Goal: Task Accomplishment & Management: Manage account settings

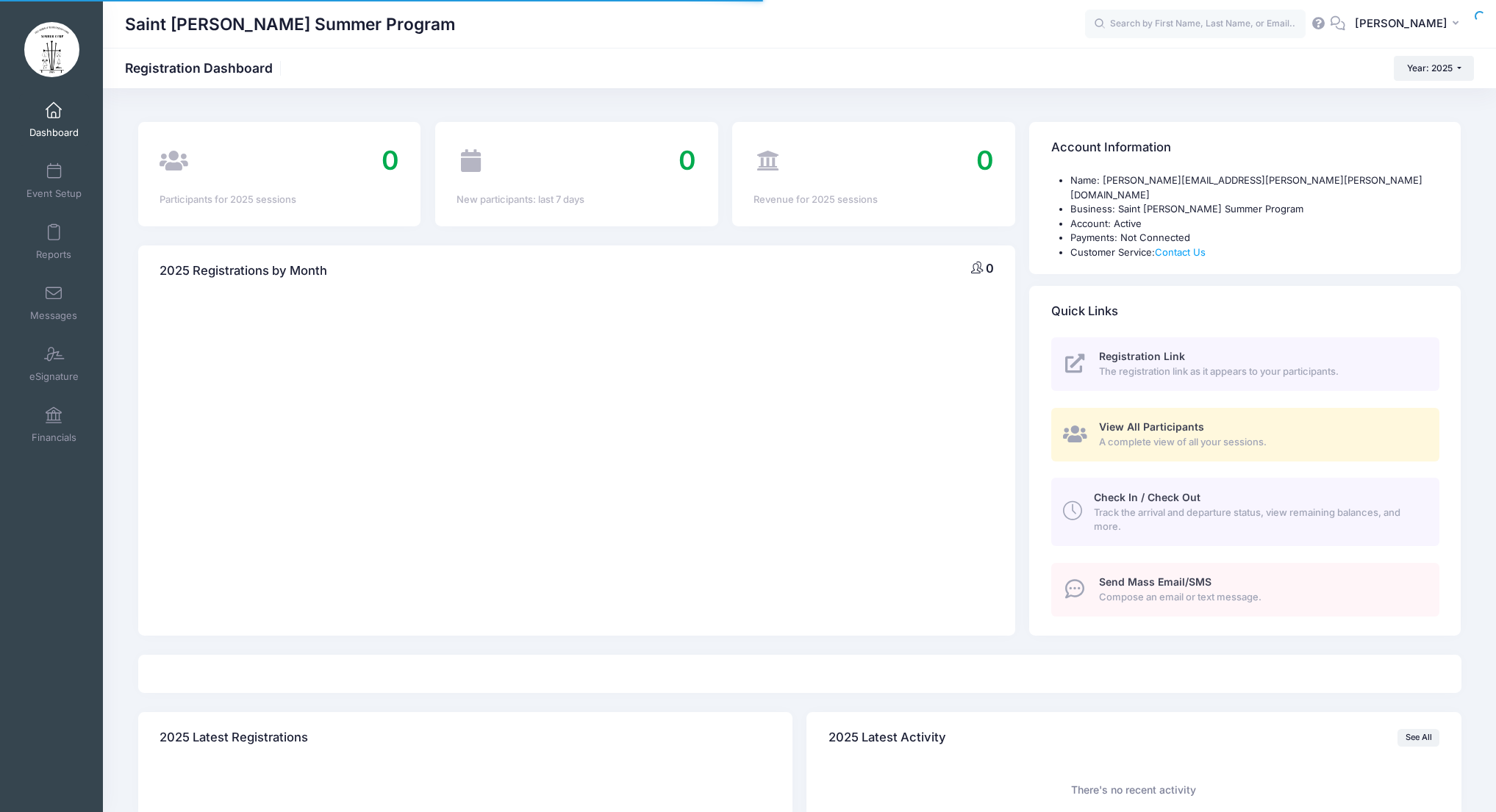
select select
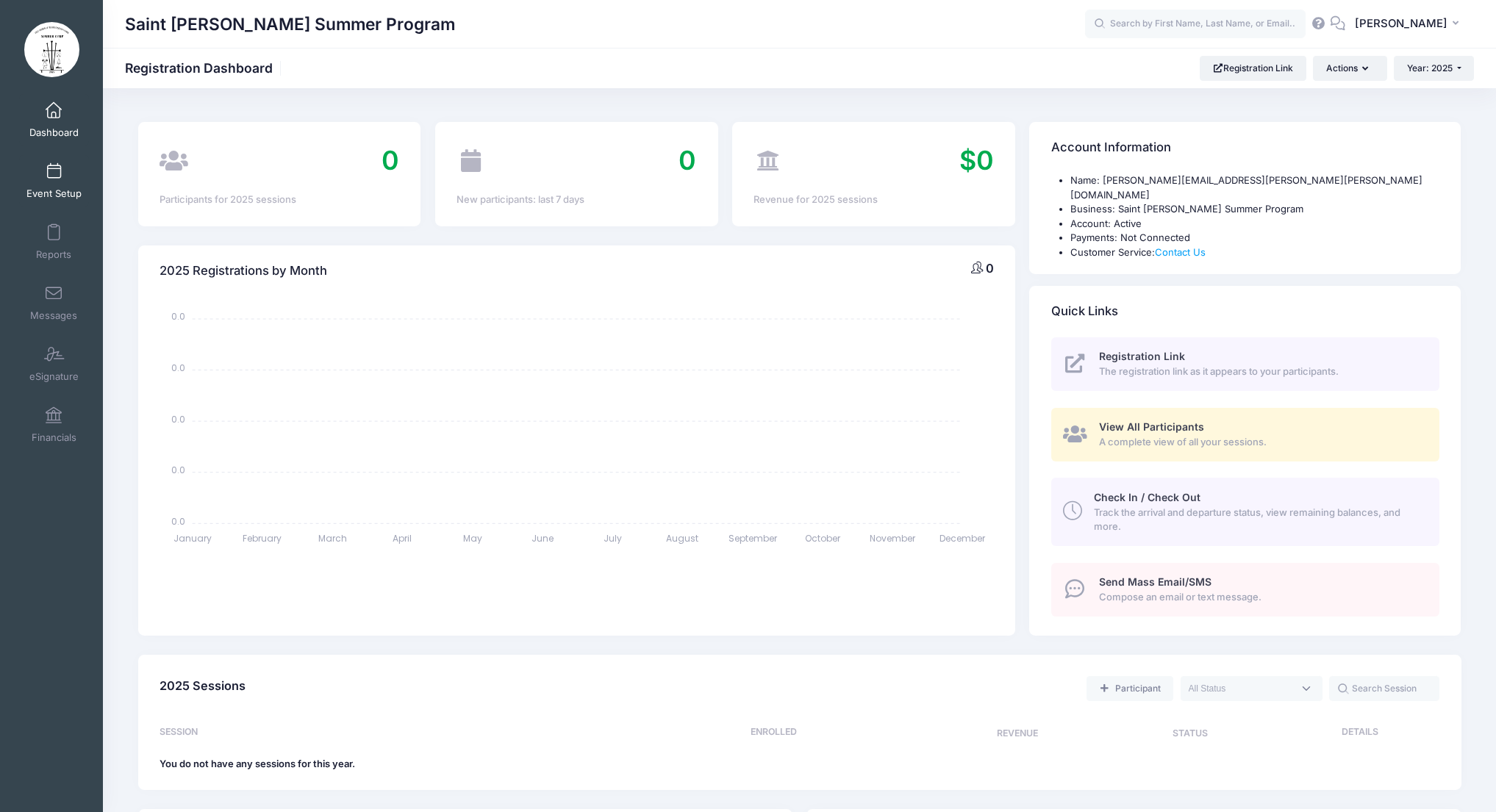
click at [54, 179] on span at bounding box center [54, 171] width 0 height 16
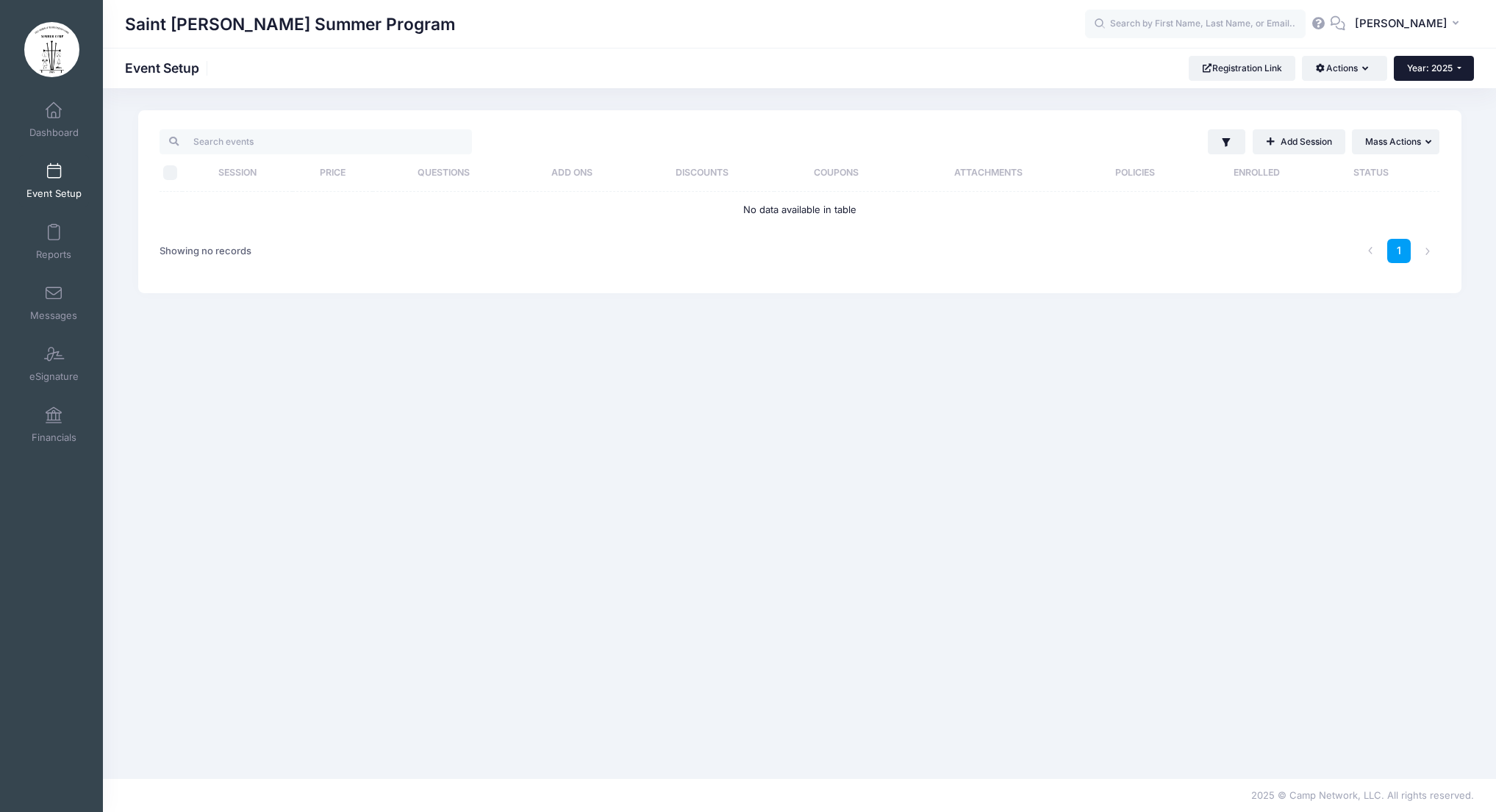
click at [1439, 70] on span "Year: 2025" at bounding box center [1430, 68] width 45 height 11
click at [1461, 96] on link "Year: 2026" at bounding box center [1442, 96] width 96 height 19
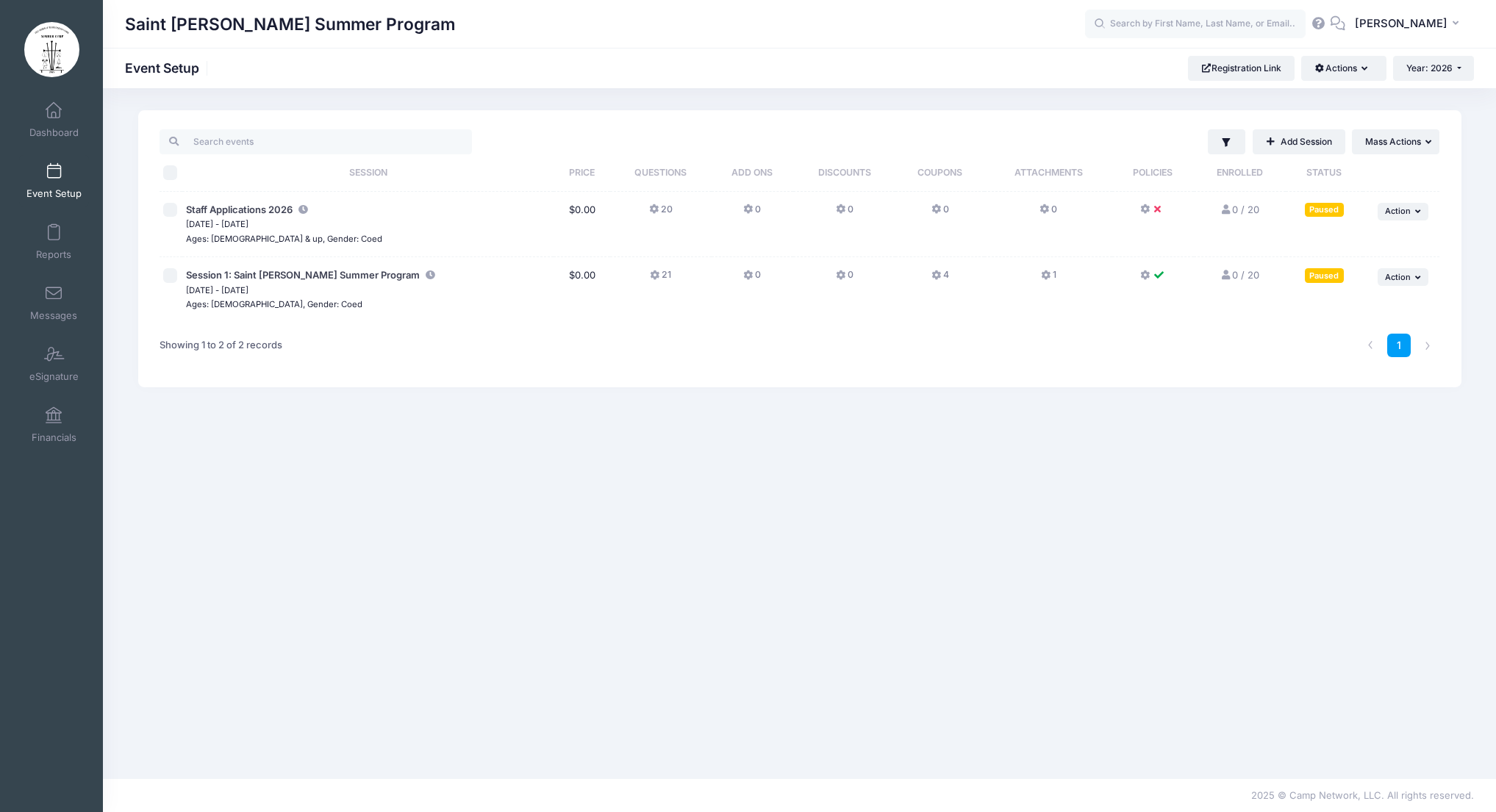
click at [1316, 151] on link "Add Session" at bounding box center [1299, 141] width 92 height 25
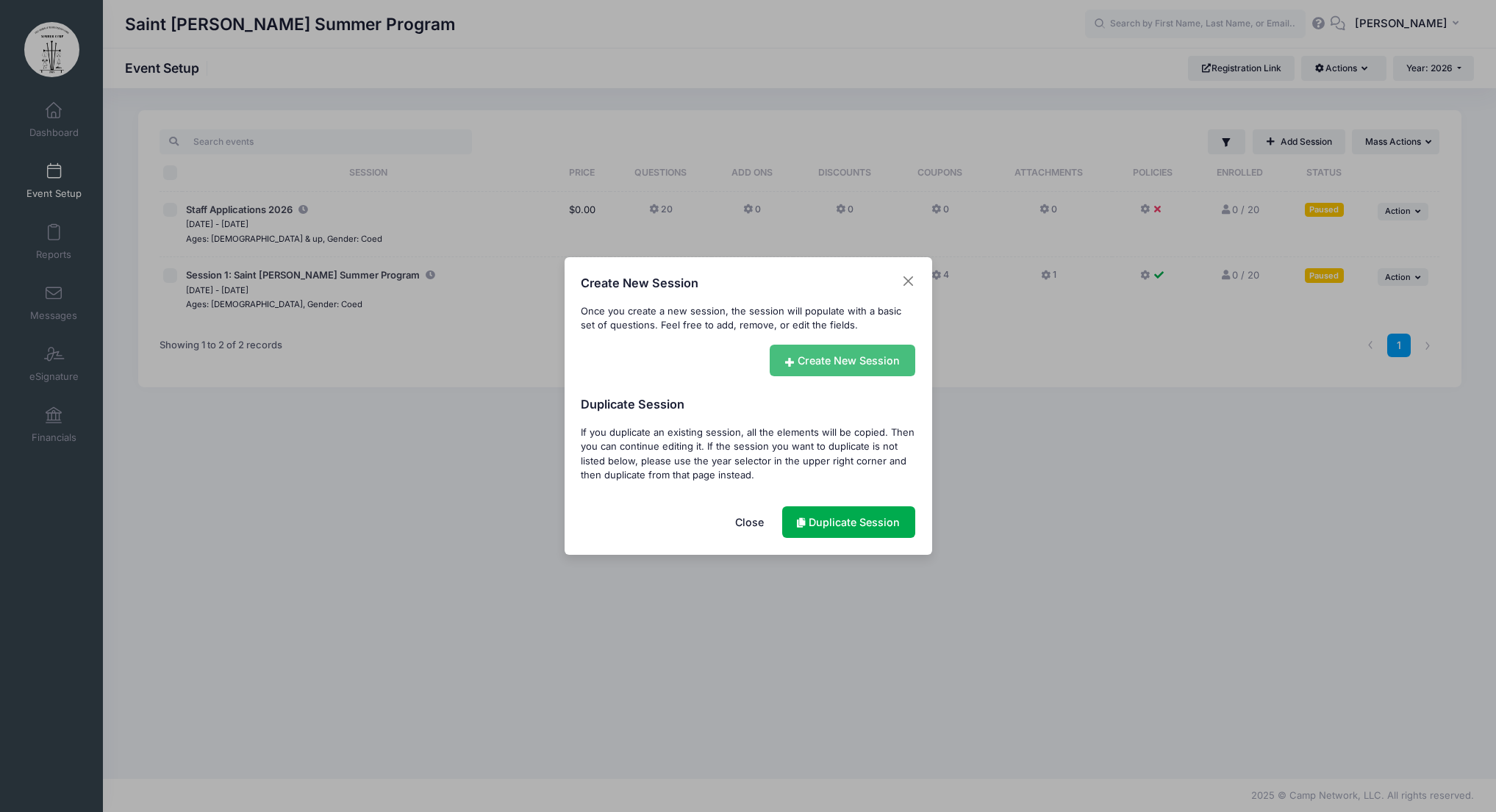
click at [847, 359] on link "Create New Session" at bounding box center [843, 360] width 146 height 32
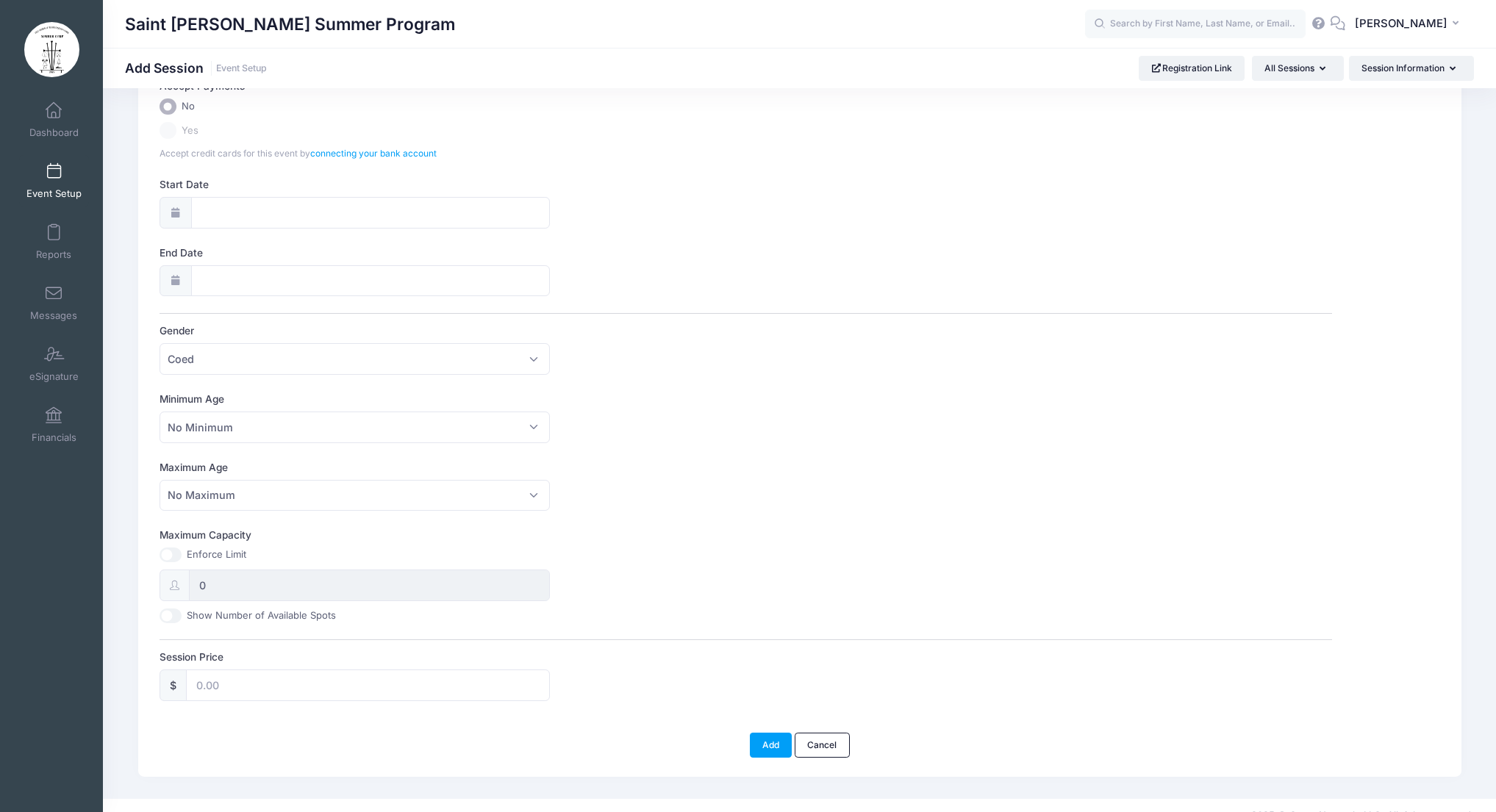
scroll to position [185, 0]
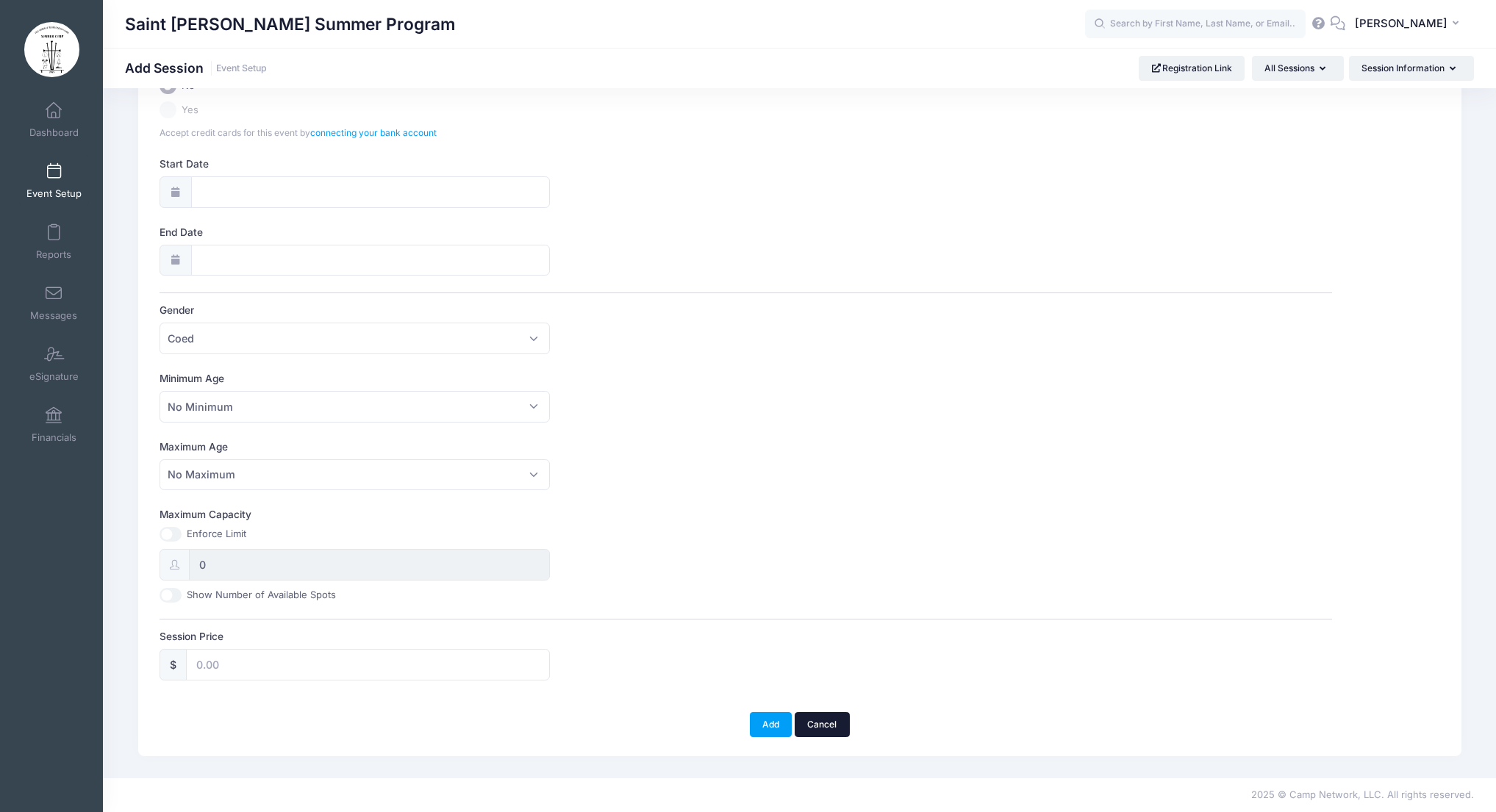
click at [824, 724] on link "Cancel" at bounding box center [822, 724] width 56 height 25
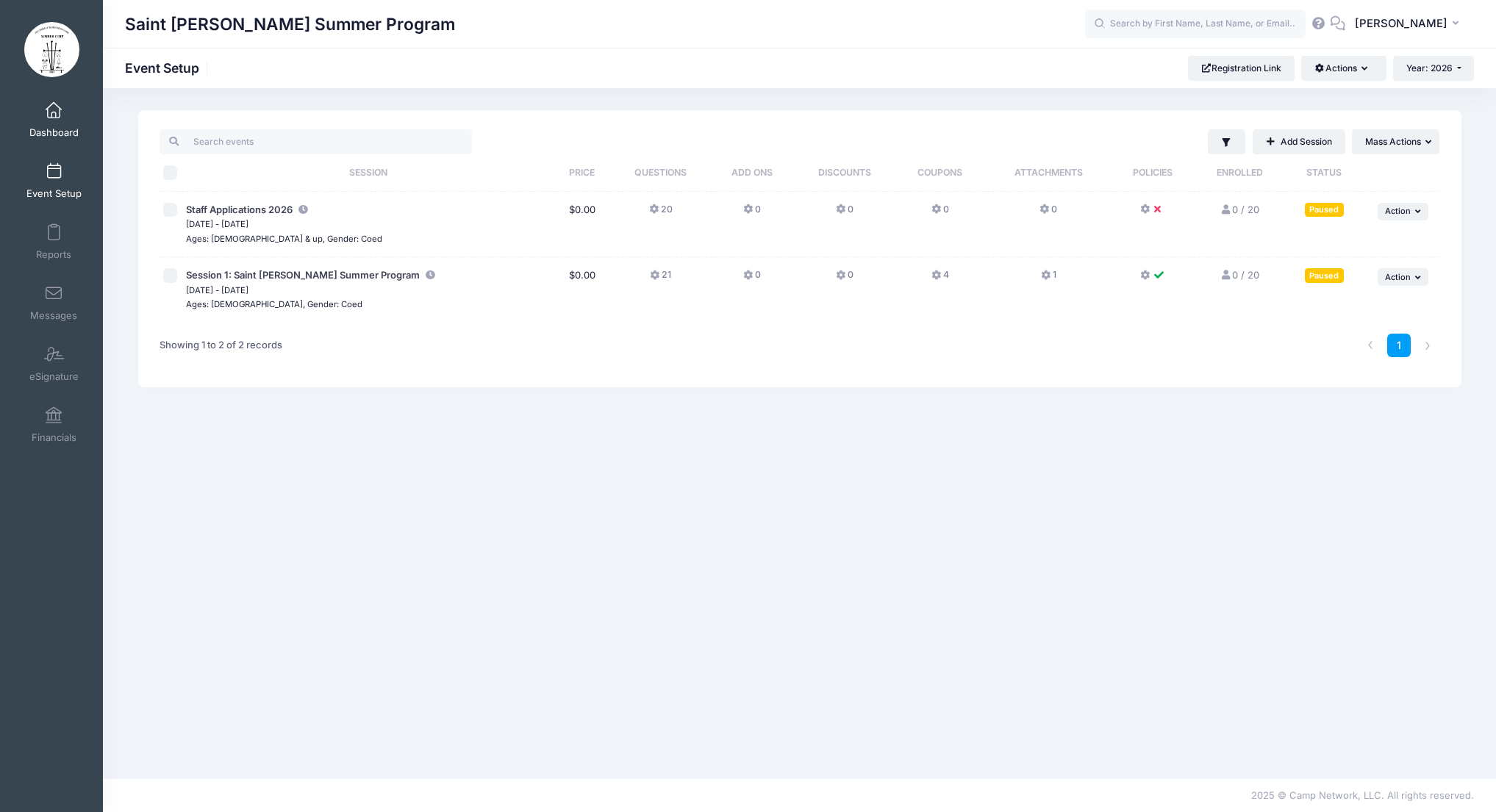
click at [58, 121] on link "Dashboard" at bounding box center [54, 119] width 70 height 52
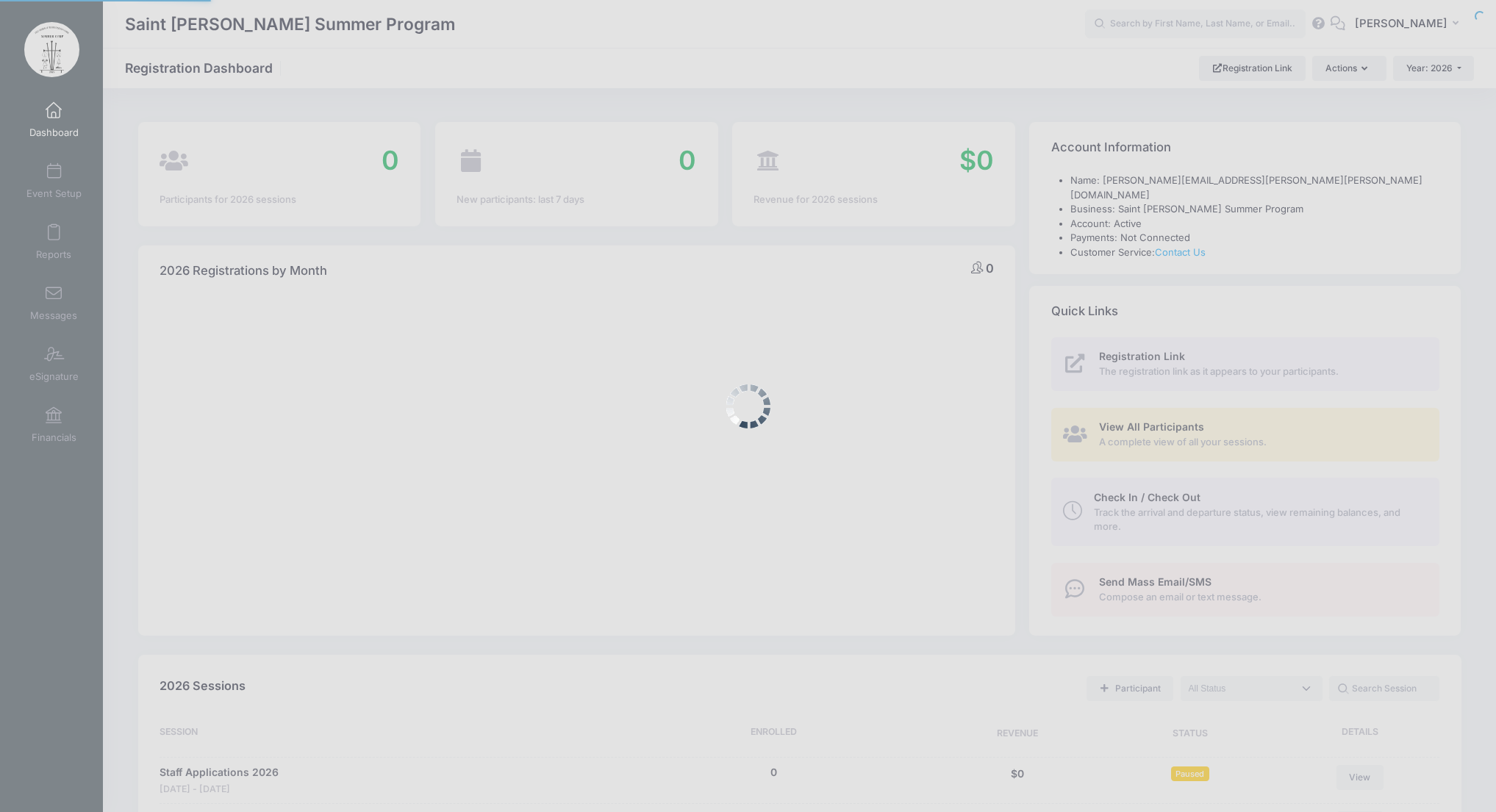
select select
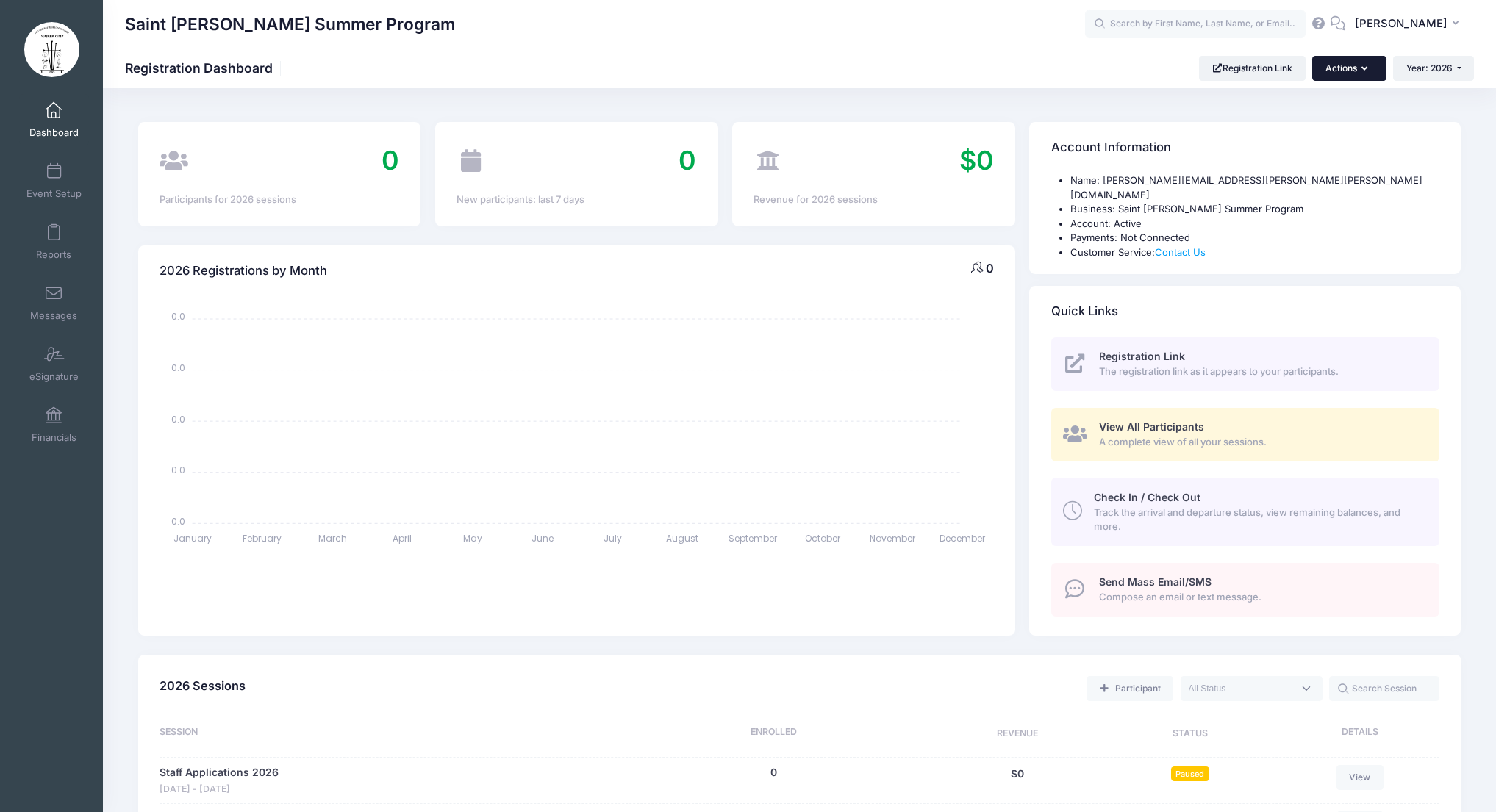
click at [1370, 72] on button "Actions" at bounding box center [1349, 68] width 73 height 25
click at [59, 122] on link "Dashboard" at bounding box center [54, 119] width 70 height 52
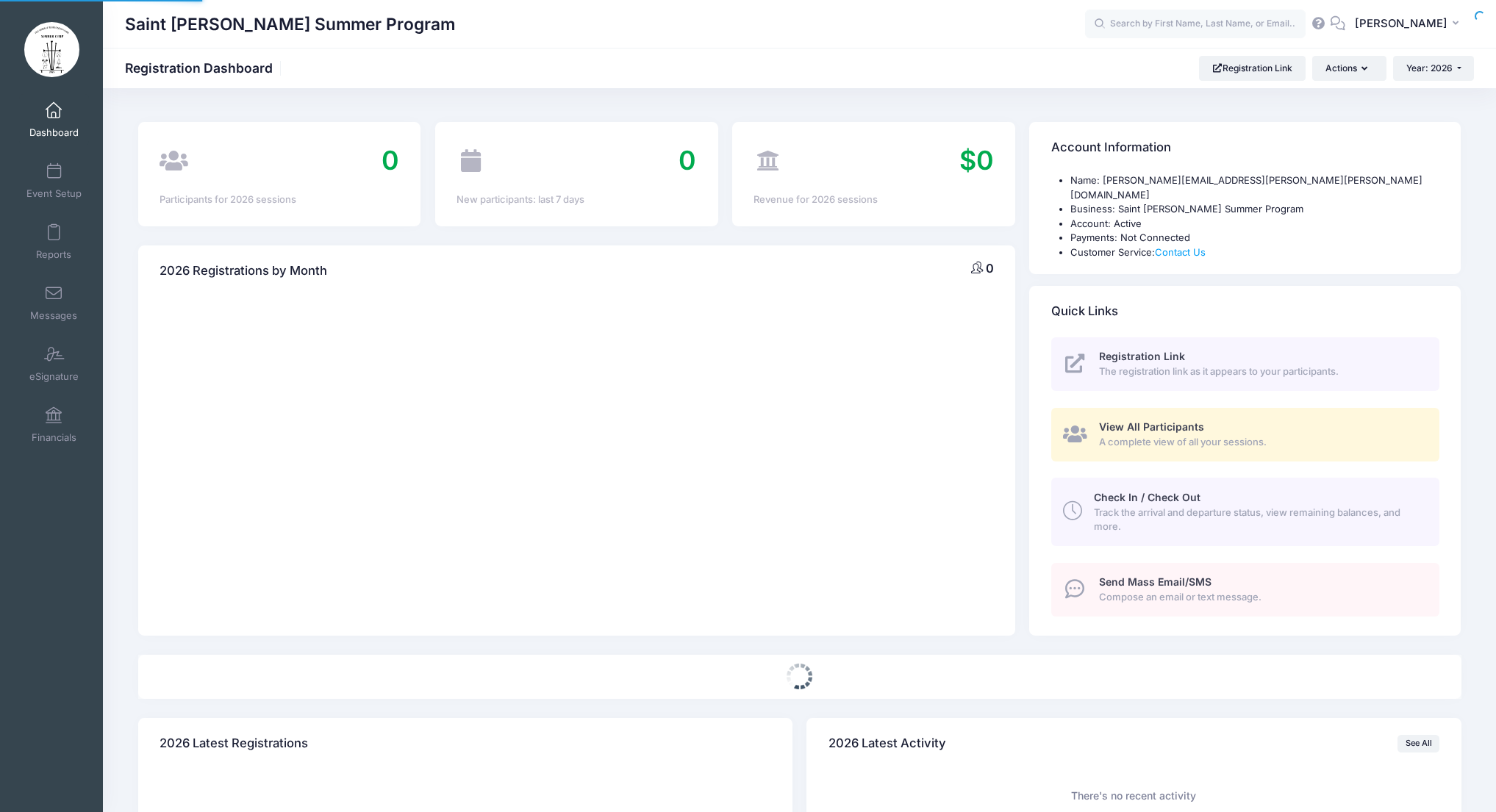
select select
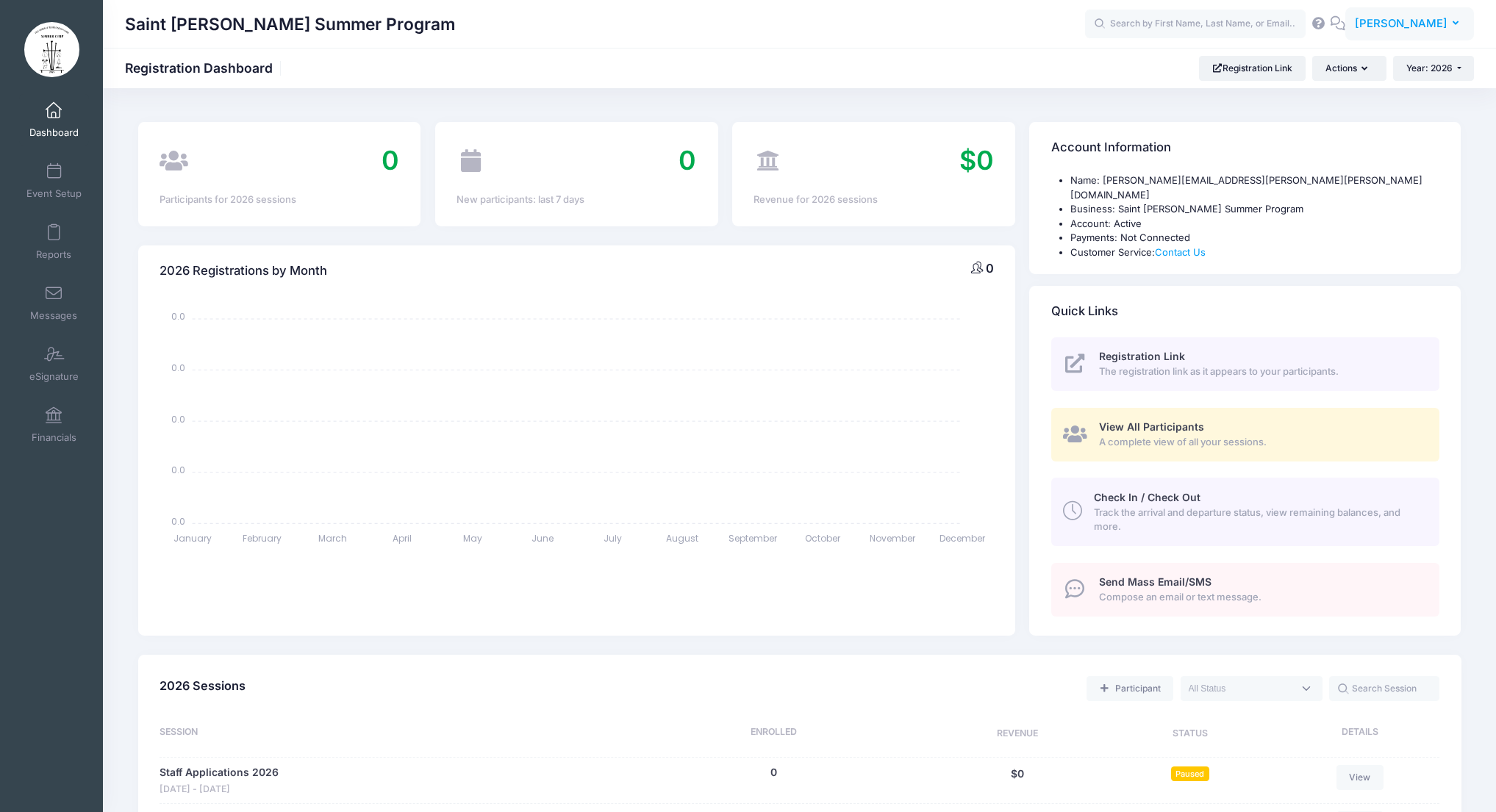
click at [1456, 24] on icon "button" at bounding box center [1458, 24] width 11 height 0
click at [1358, 117] on link "Settings" at bounding box center [1374, 121] width 179 height 28
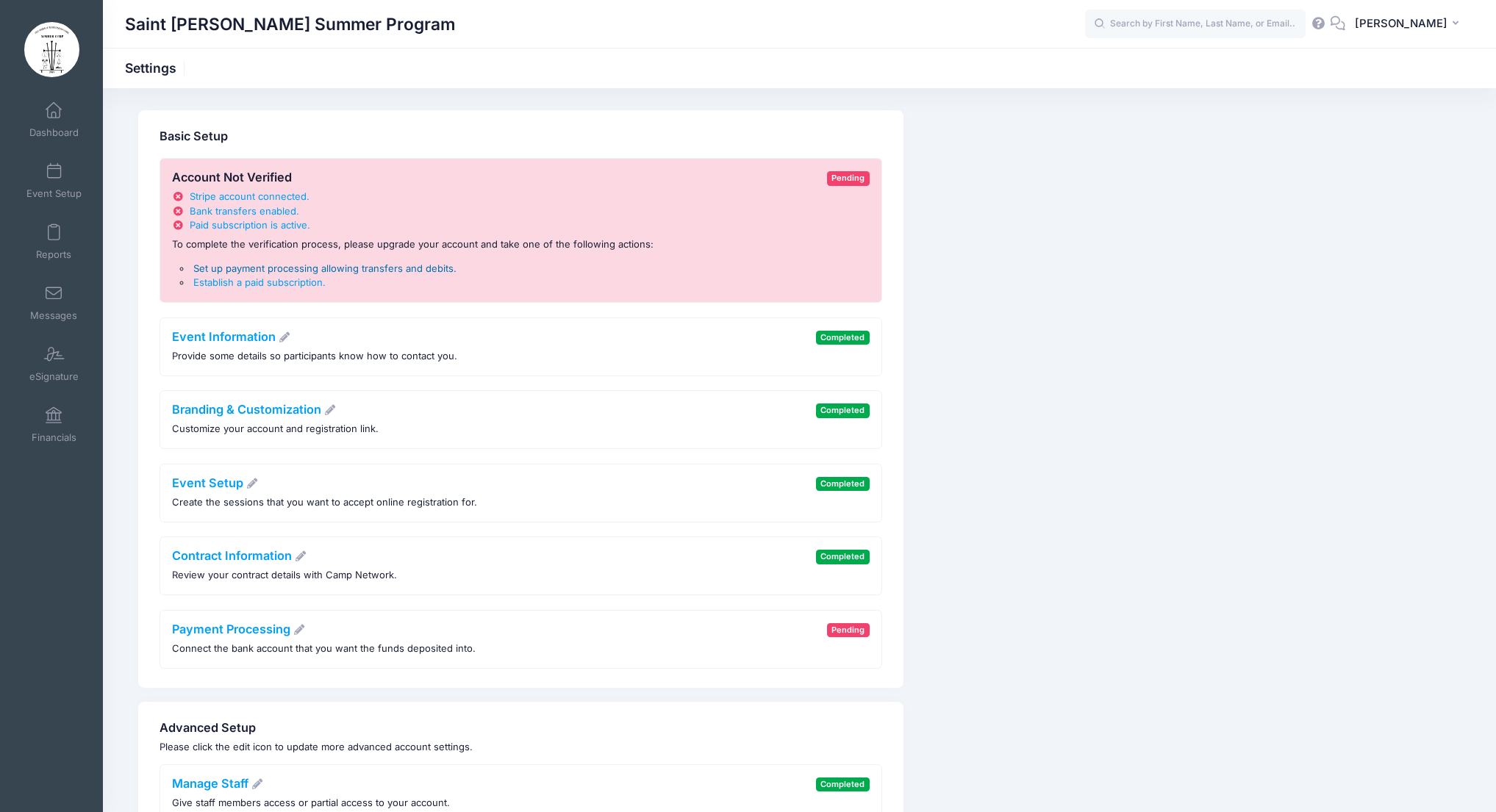
click at [333, 267] on span "Set up payment processing allowing transfers and debits" at bounding box center [323, 268] width 260 height 11
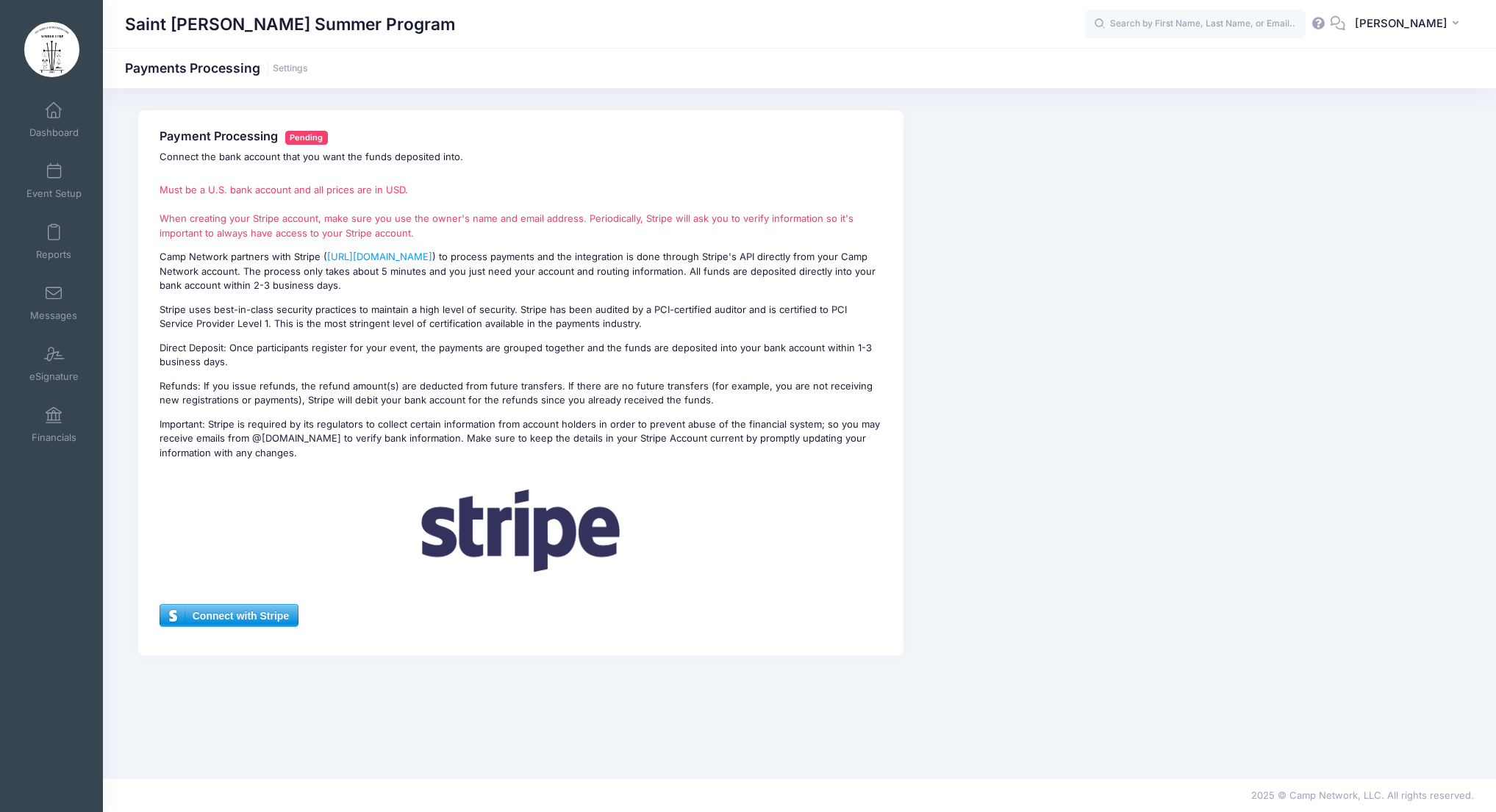
click at [260, 619] on span "Connect with Stripe" at bounding box center [229, 615] width 137 height 22
click at [294, 66] on link "Settings" at bounding box center [290, 69] width 35 height 11
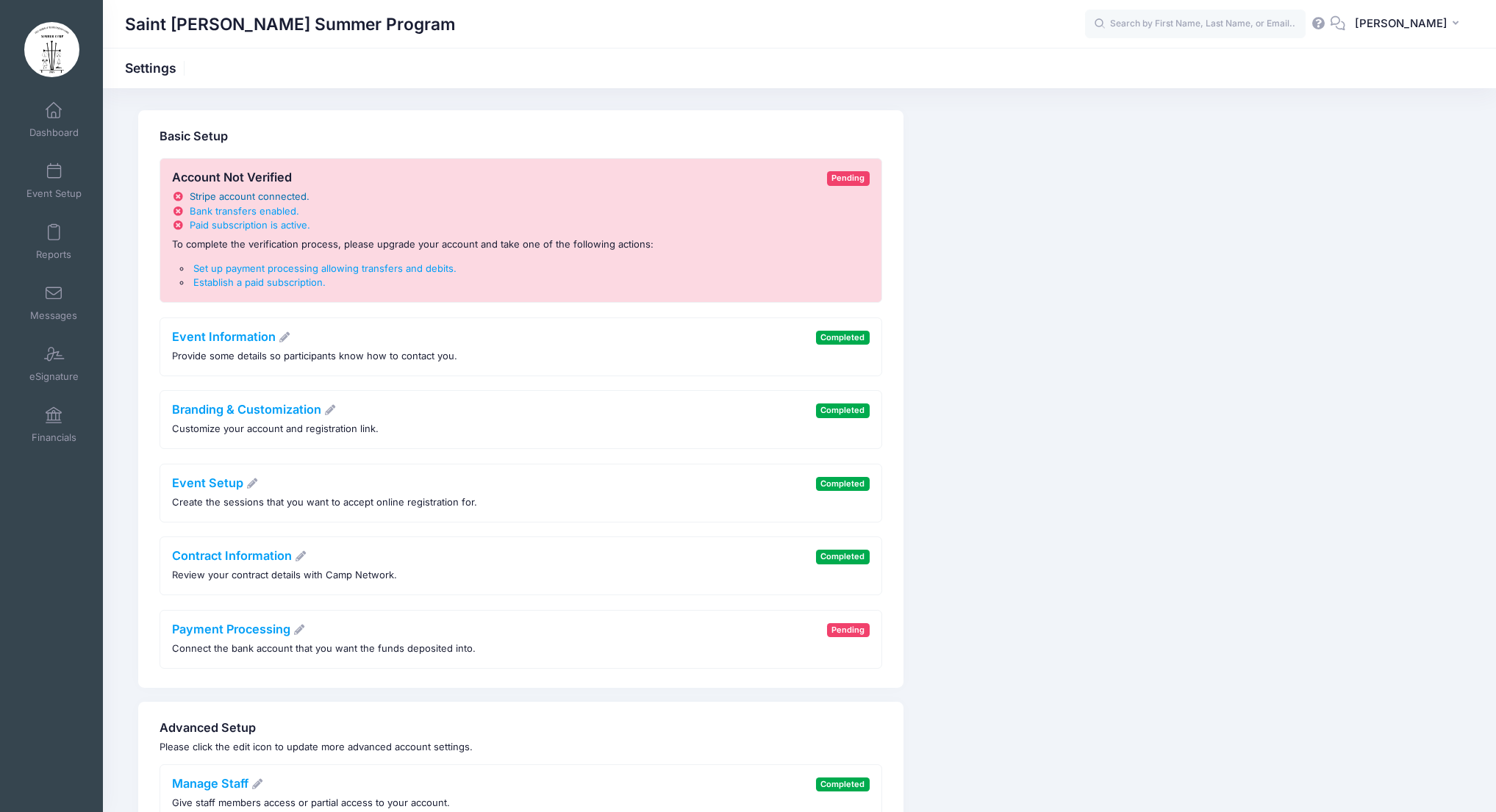
click at [285, 195] on span "Stripe account connected" at bounding box center [248, 196] width 117 height 11
